Goal: Task Accomplishment & Management: Use online tool/utility

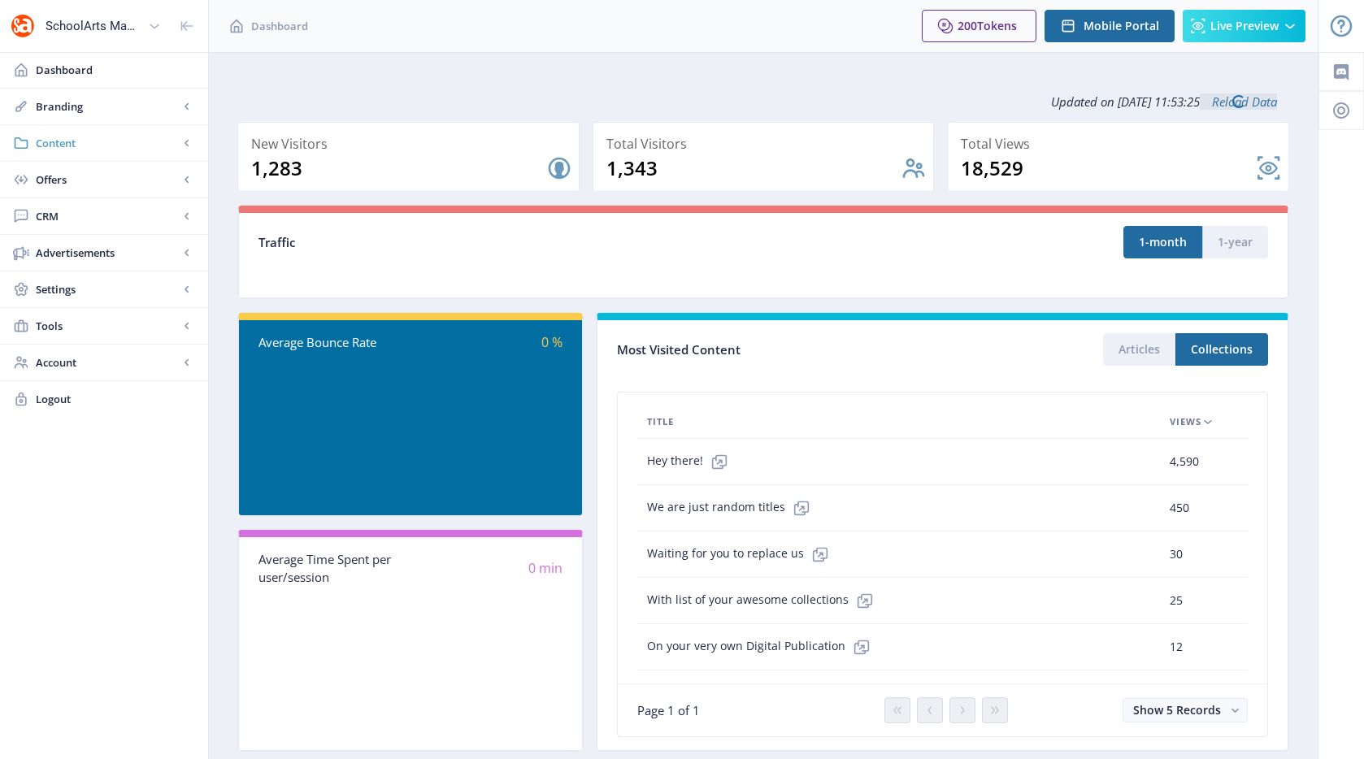
click at [101, 148] on span "Content" at bounding box center [107, 143] width 143 height 16
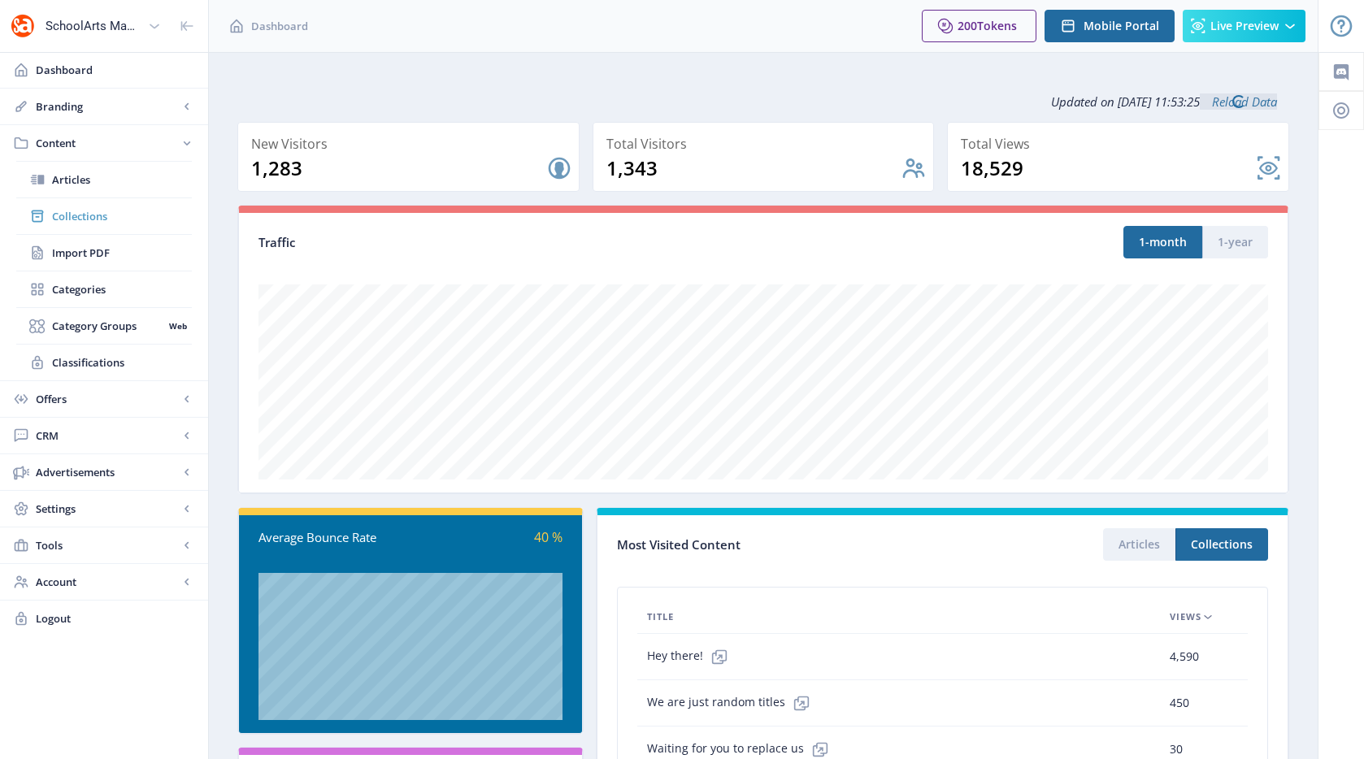
click at [86, 215] on span "Collections" at bounding box center [122, 216] width 140 height 16
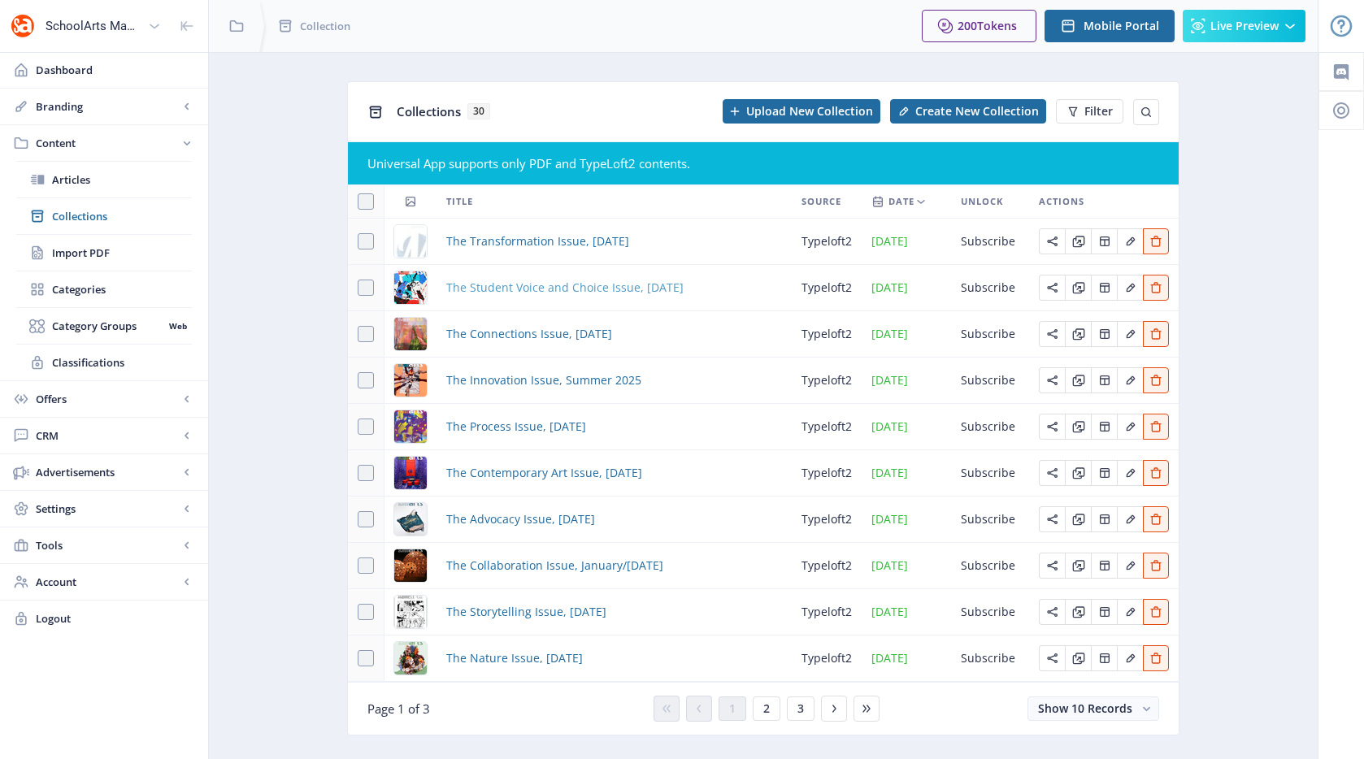
click at [491, 280] on span "The Student Voice and Choice Issue, [DATE]" at bounding box center [564, 288] width 237 height 20
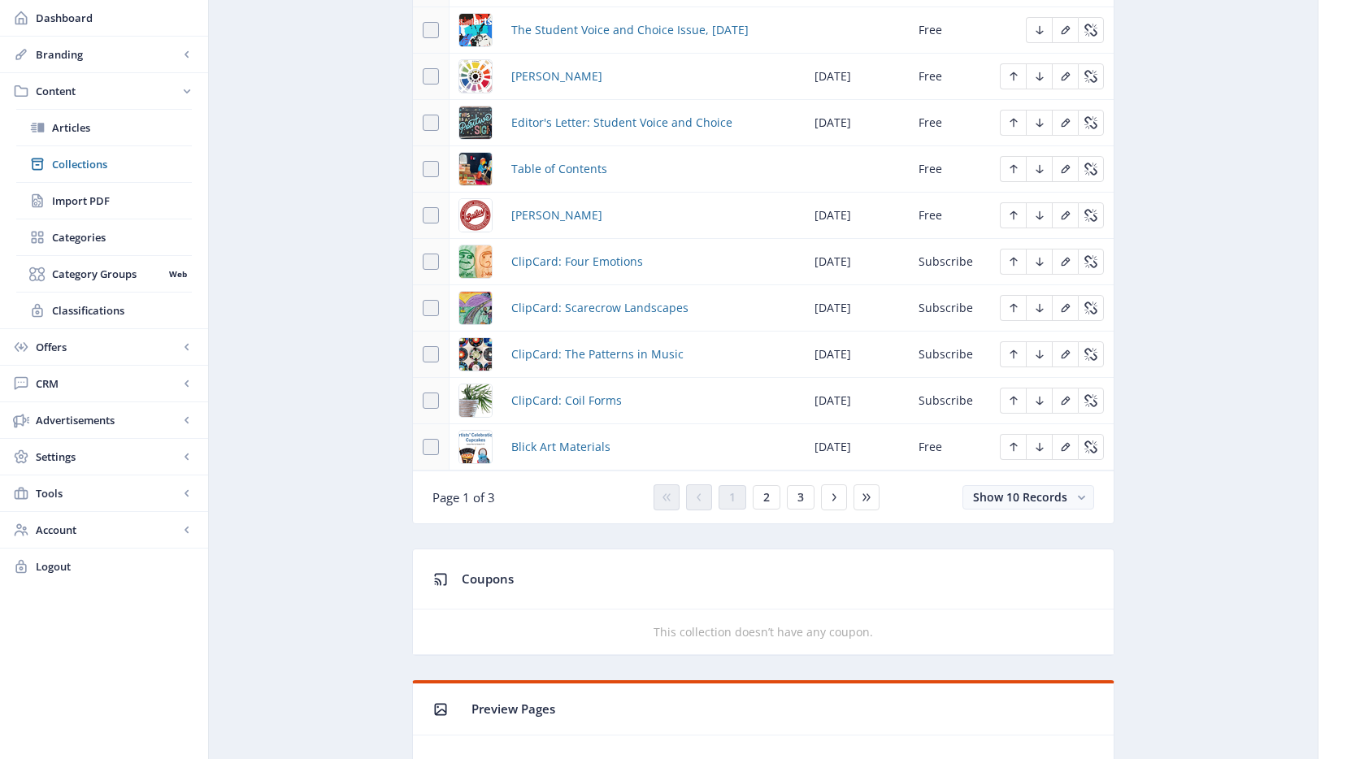
scroll to position [836, 0]
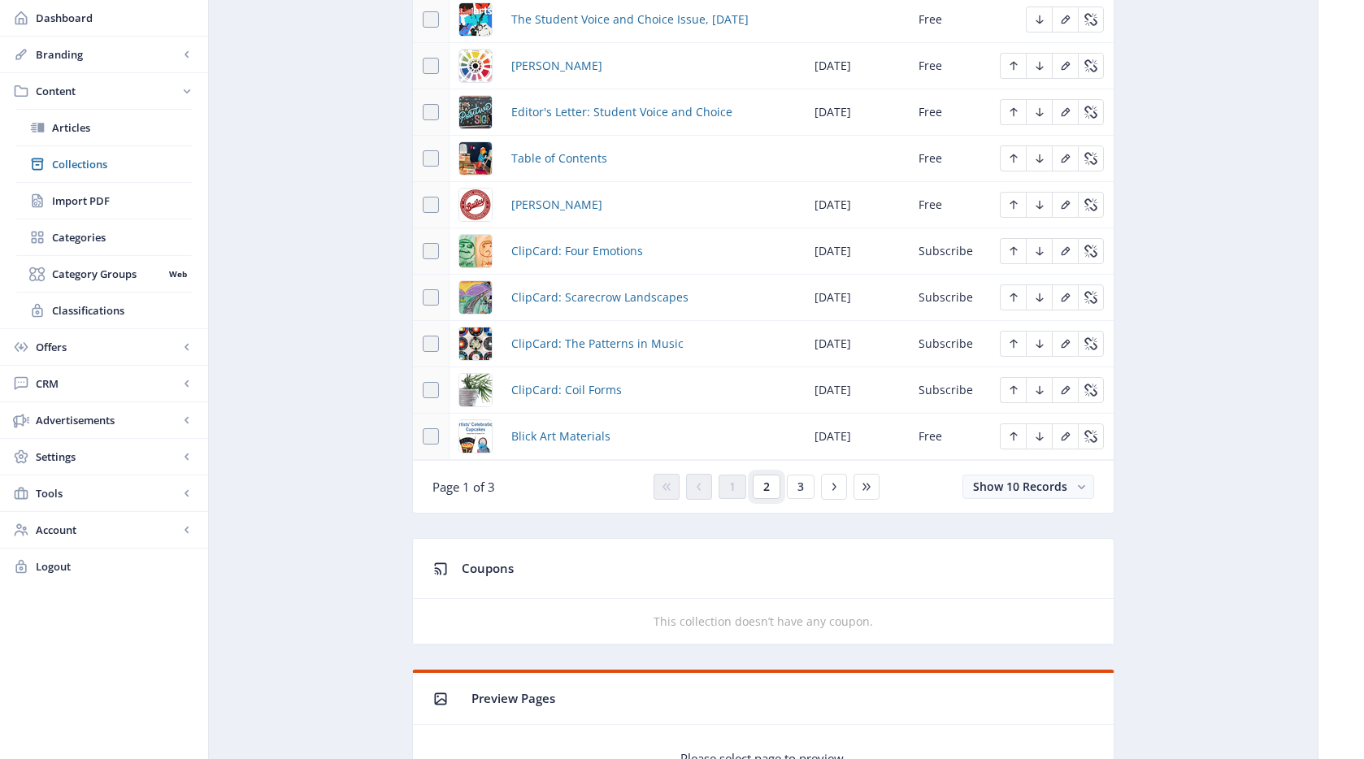
click at [755, 487] on button "2" at bounding box center [767, 487] width 28 height 24
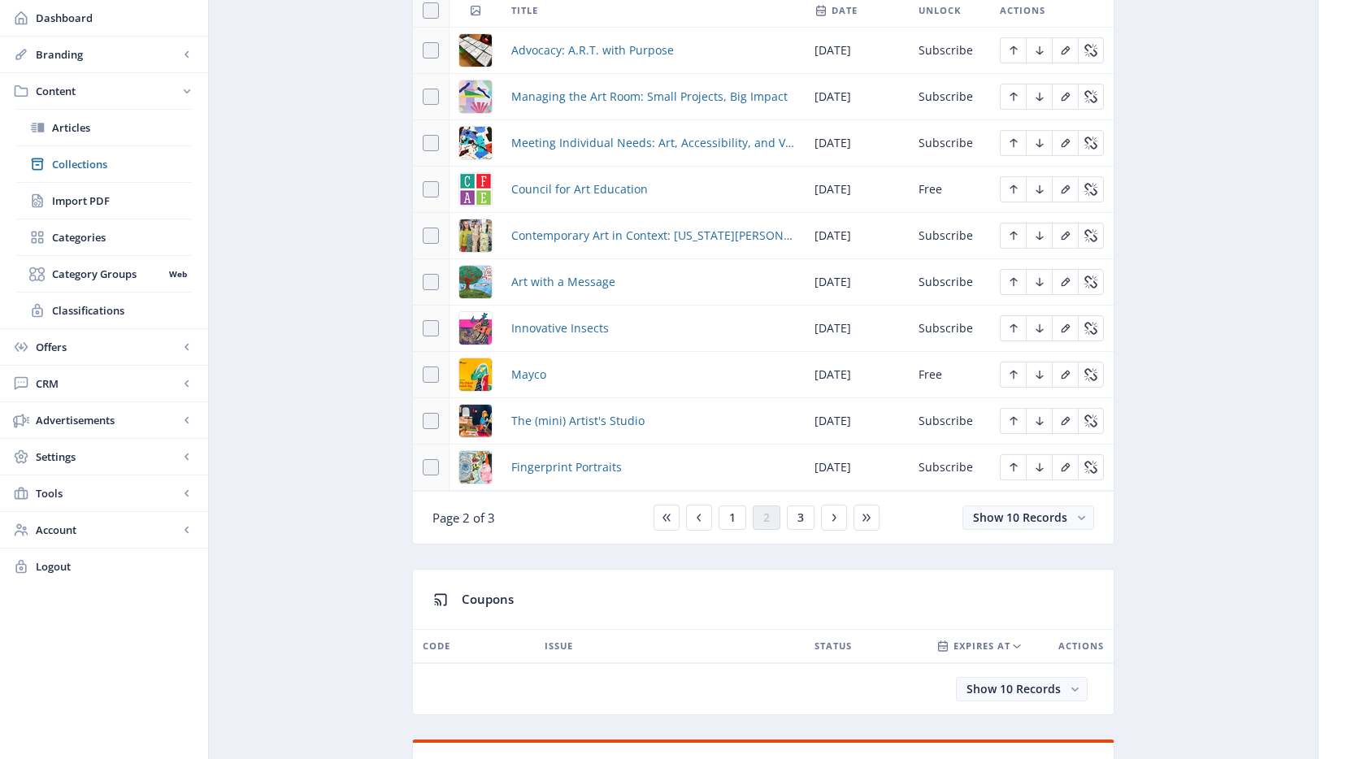
scroll to position [767, 0]
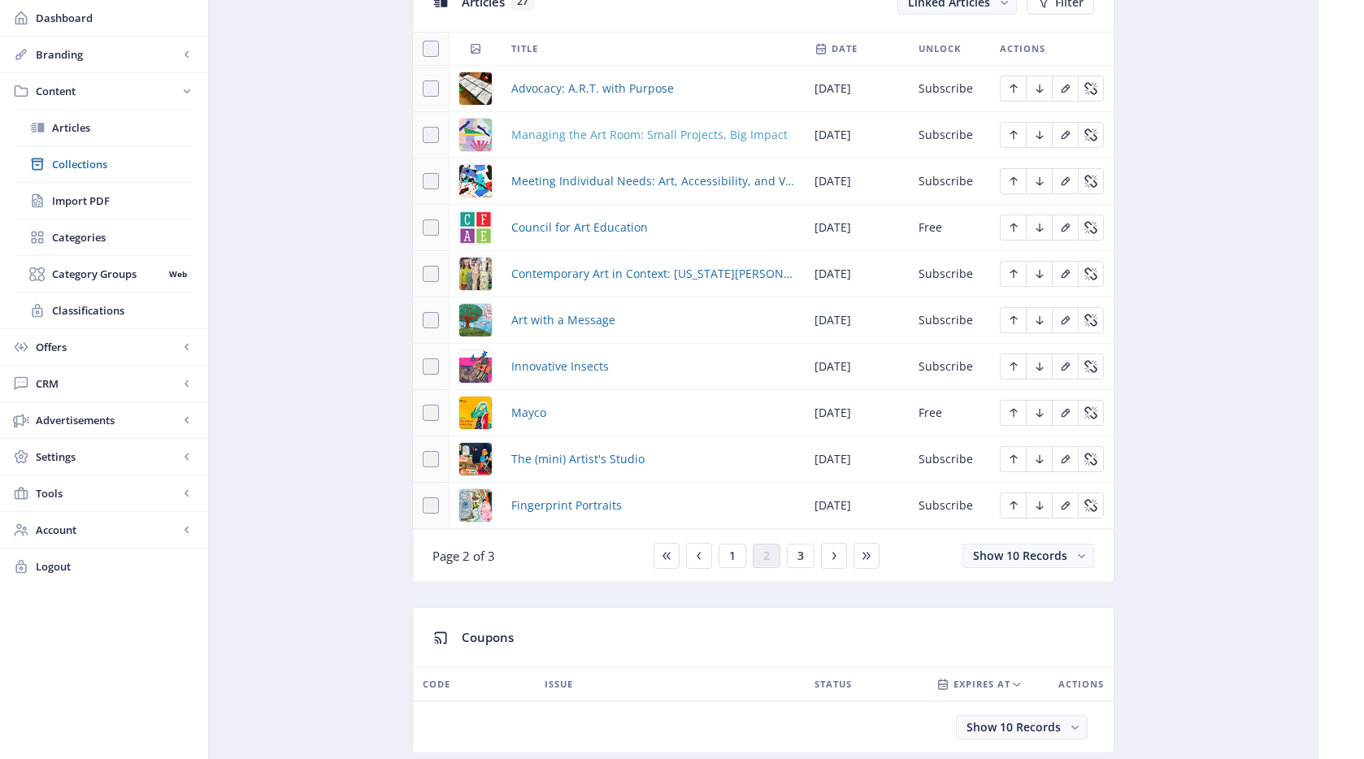
click at [576, 135] on span "Managing the Art Room: Small Projects, Big Impact" at bounding box center [649, 135] width 276 height 20
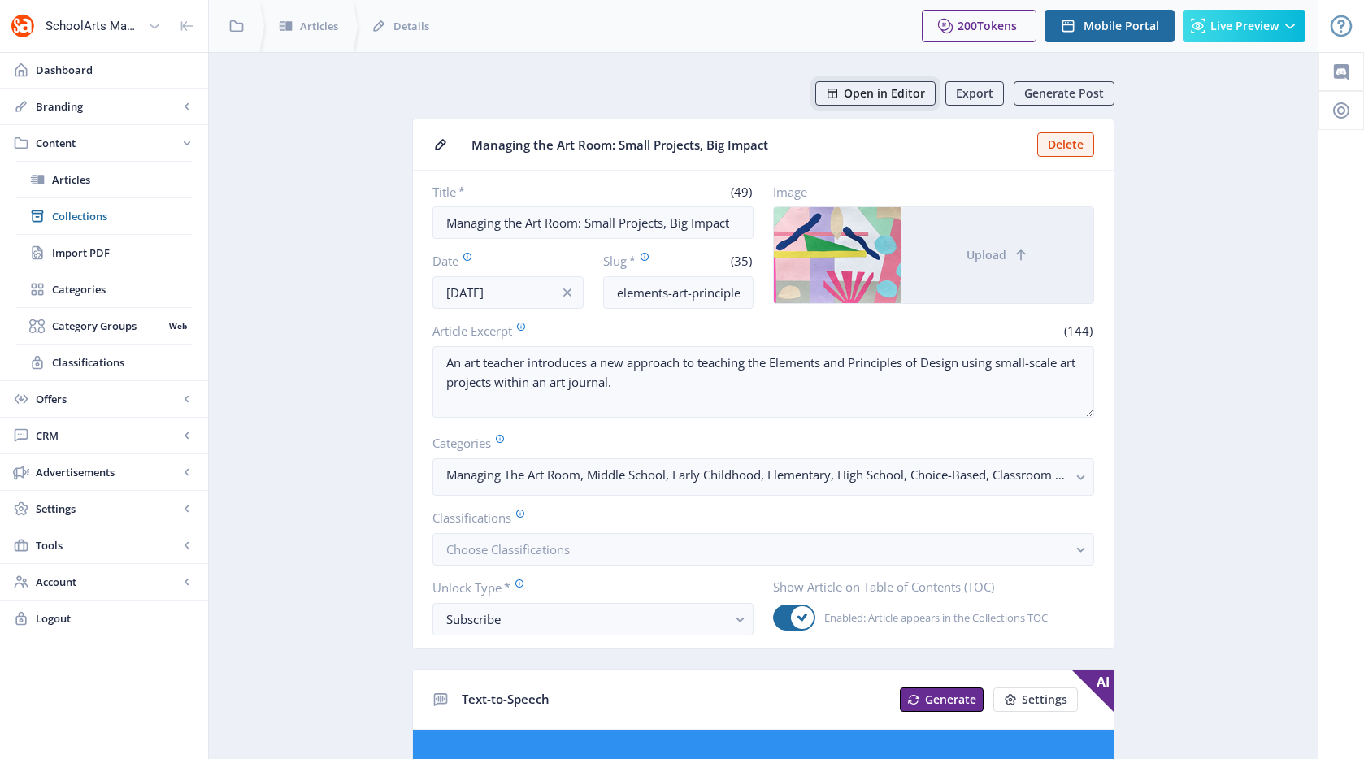
click at [876, 93] on span "Open in Editor" at bounding box center [884, 93] width 81 height 13
click at [159, 220] on span "Collections" at bounding box center [122, 216] width 140 height 16
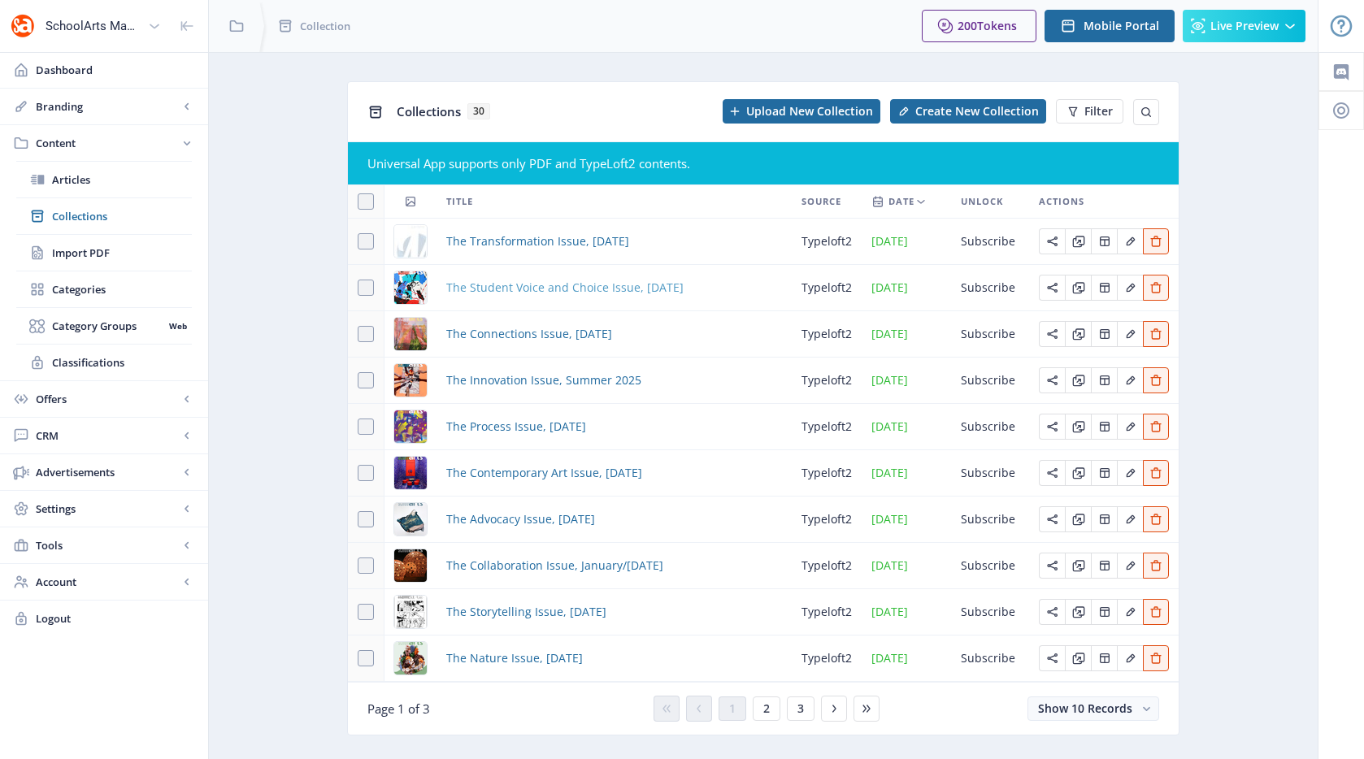
click at [562, 289] on span "The Student Voice and Choice Issue, [DATE]" at bounding box center [564, 288] width 237 height 20
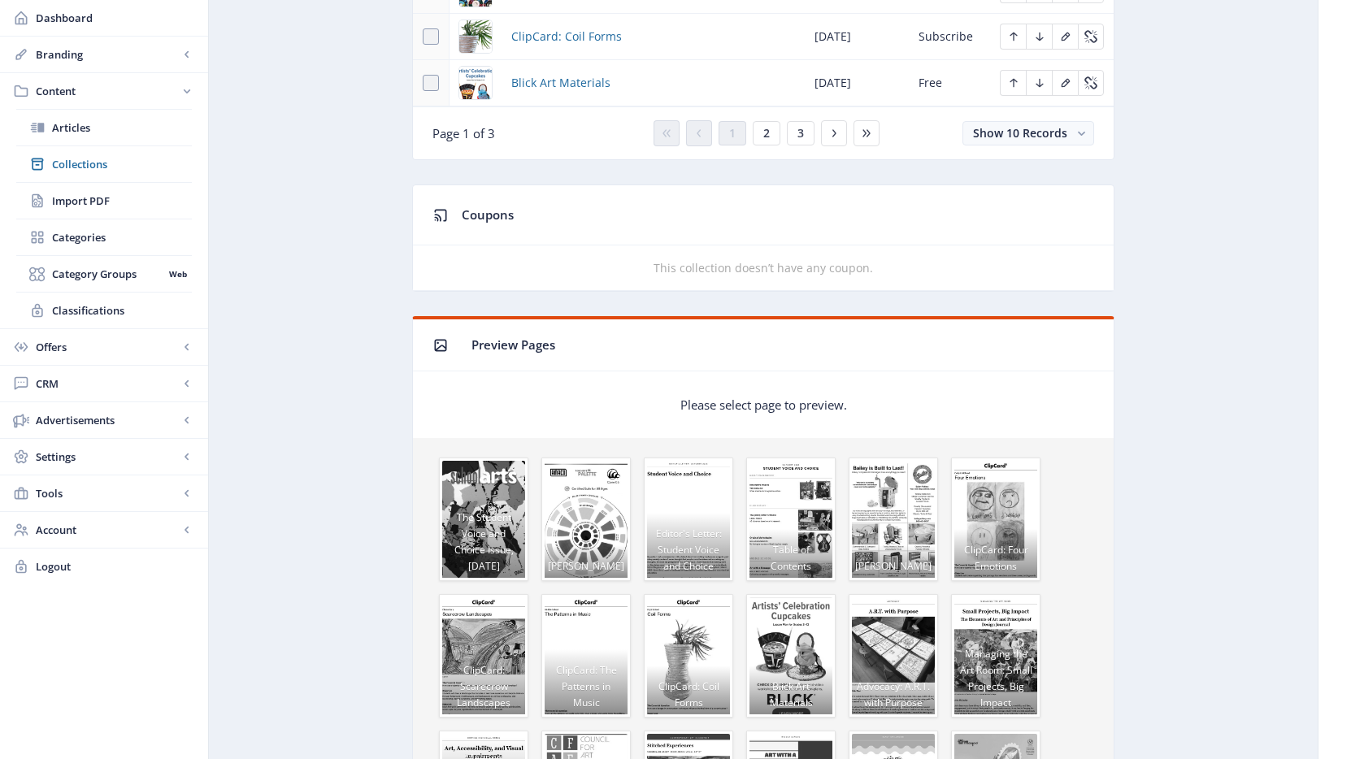
scroll to position [752, 0]
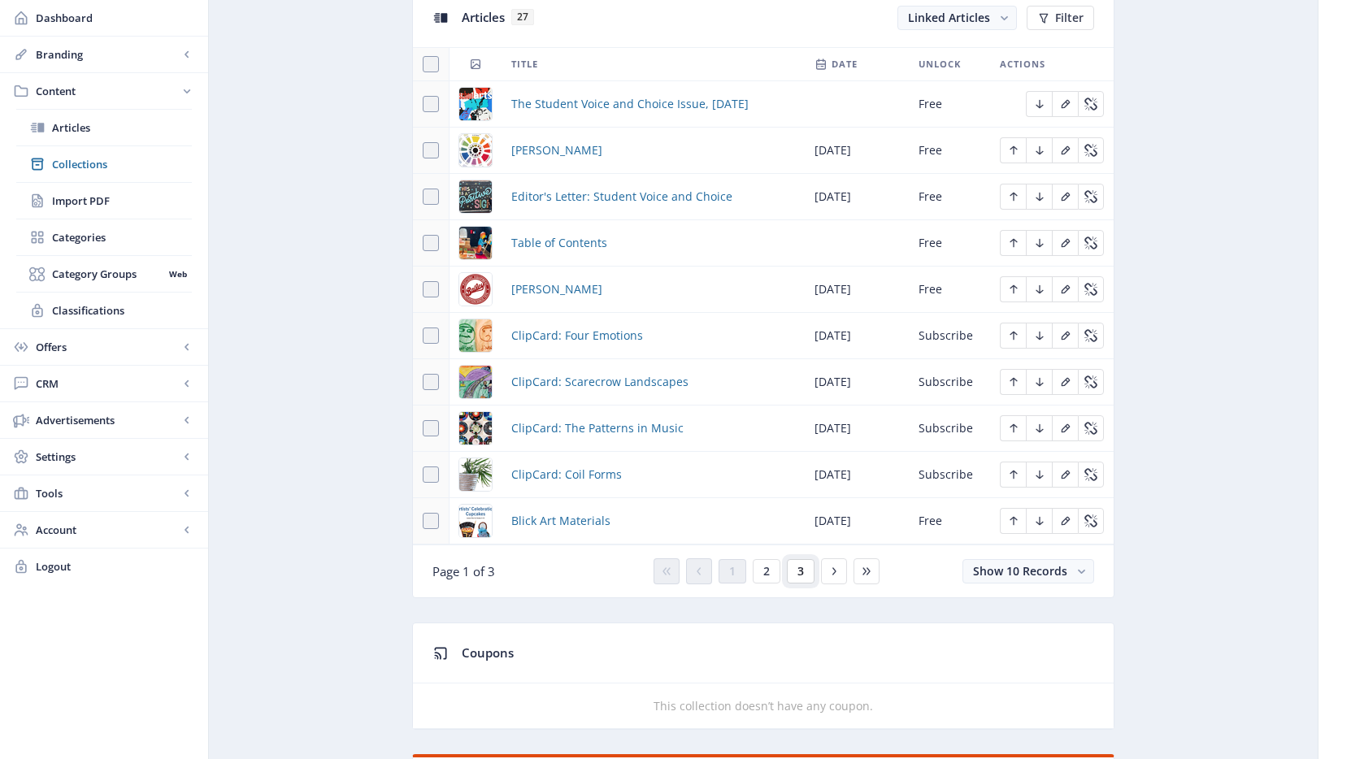
click at [805, 572] on button "3" at bounding box center [801, 571] width 28 height 24
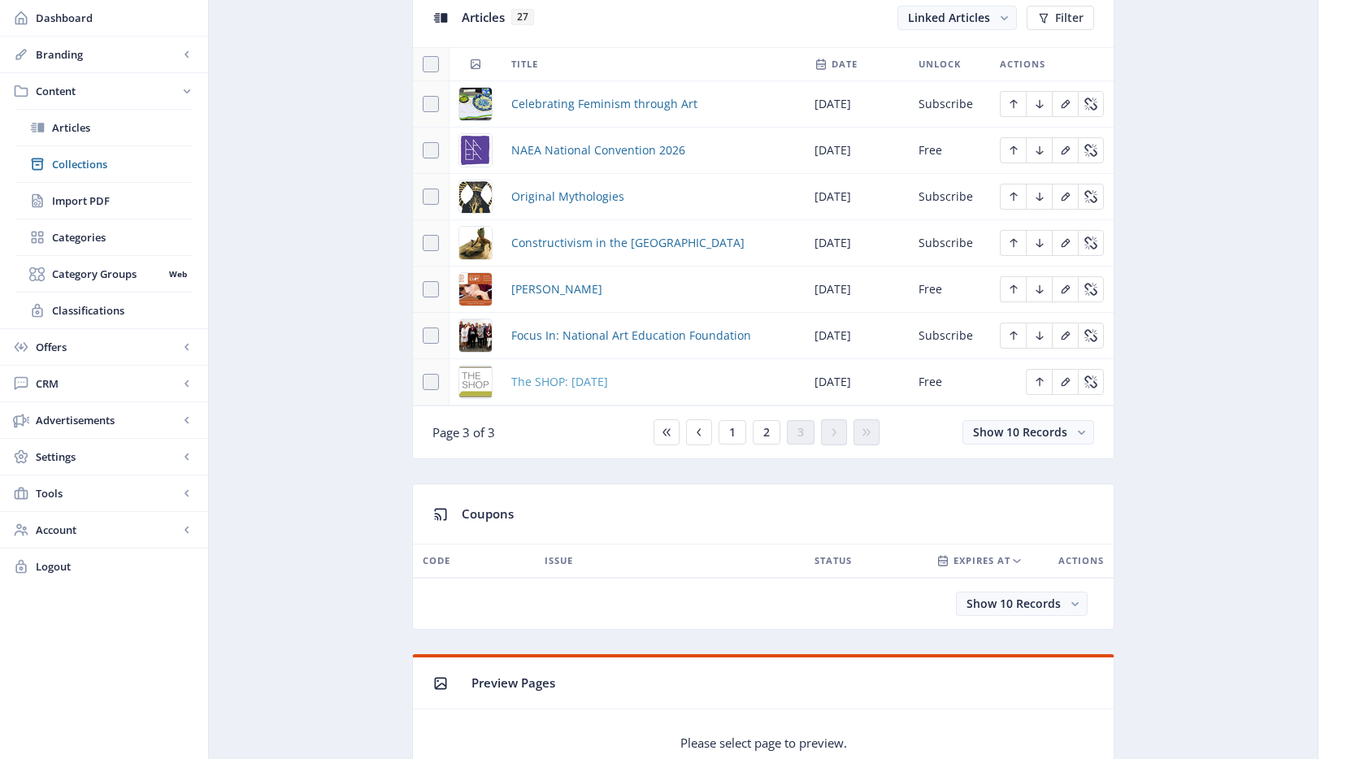
click at [608, 381] on span "The SHOP: [DATE]" at bounding box center [559, 382] width 97 height 20
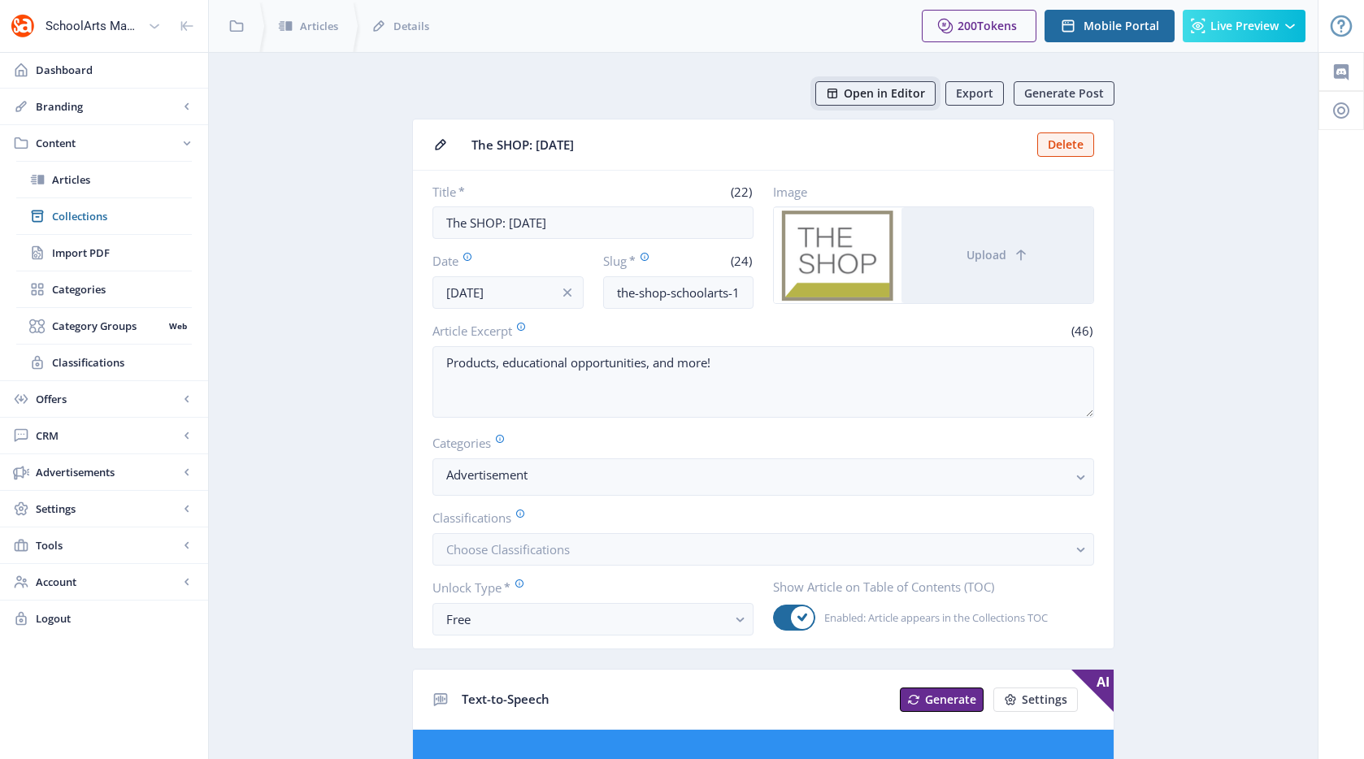
click at [860, 91] on span "Open in Editor" at bounding box center [884, 93] width 81 height 13
